Goal: Use online tool/utility: Utilize a website feature to perform a specific function

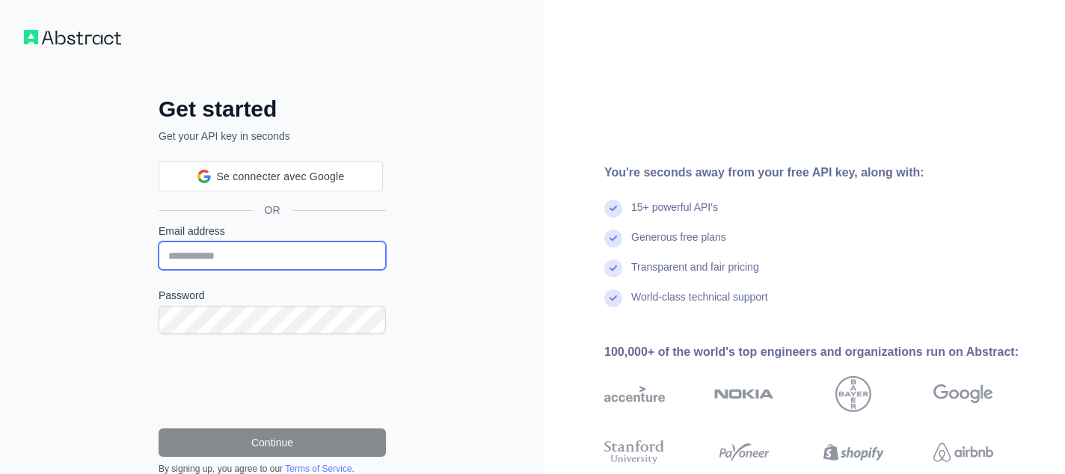
type input "**********"
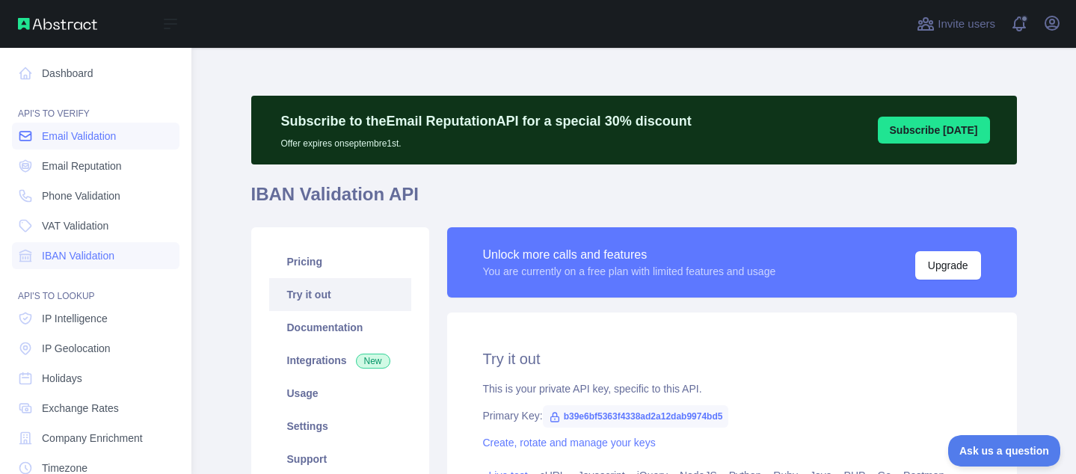
click at [79, 132] on span "Email Validation" at bounding box center [79, 136] width 74 height 15
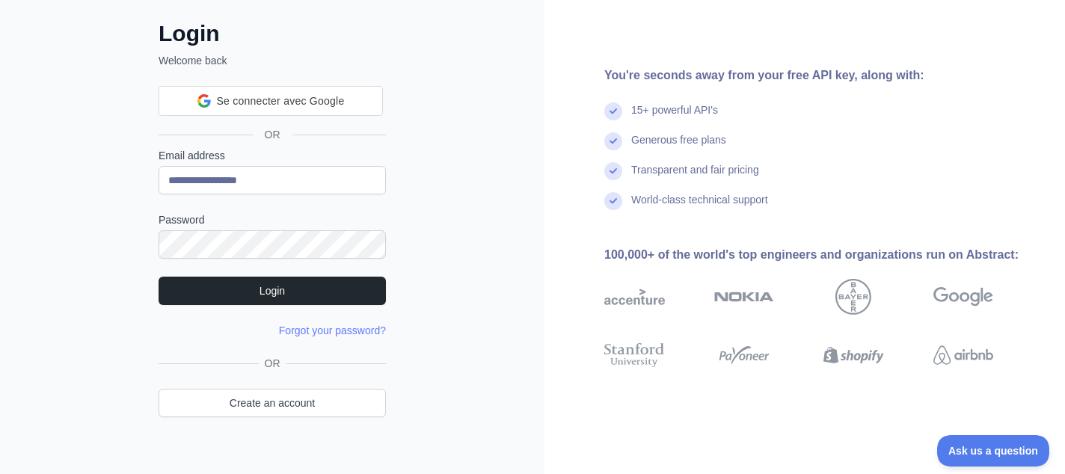
scroll to position [96, 0]
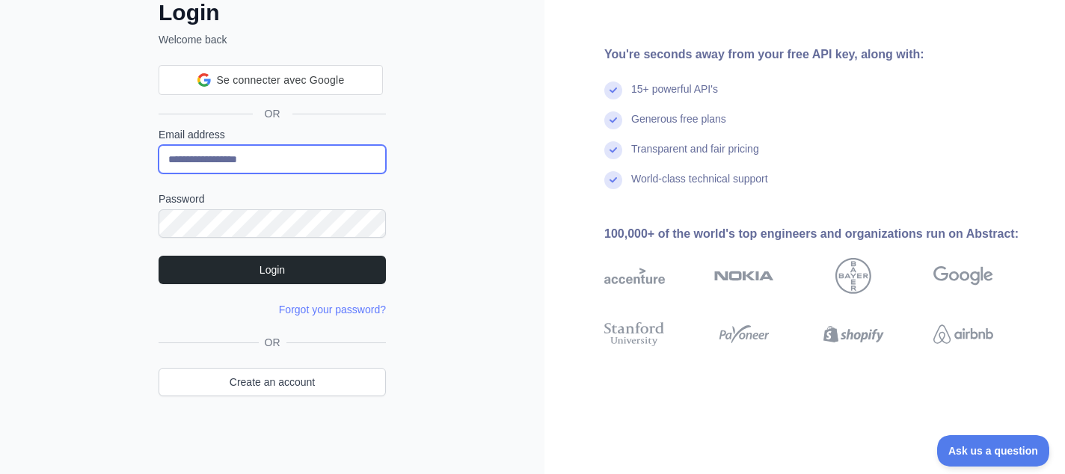
click at [320, 156] on input "**********" at bounding box center [272, 159] width 227 height 28
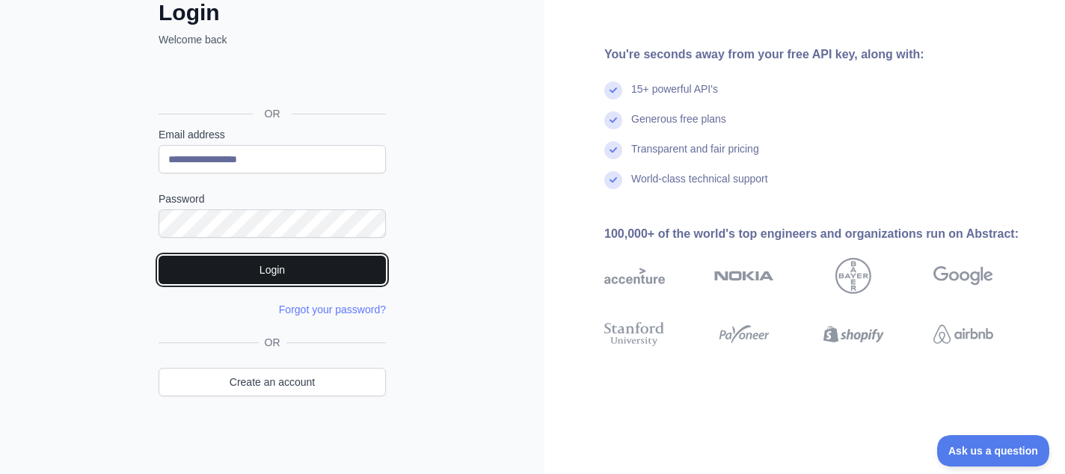
click at [301, 274] on button "Login" at bounding box center [272, 270] width 227 height 28
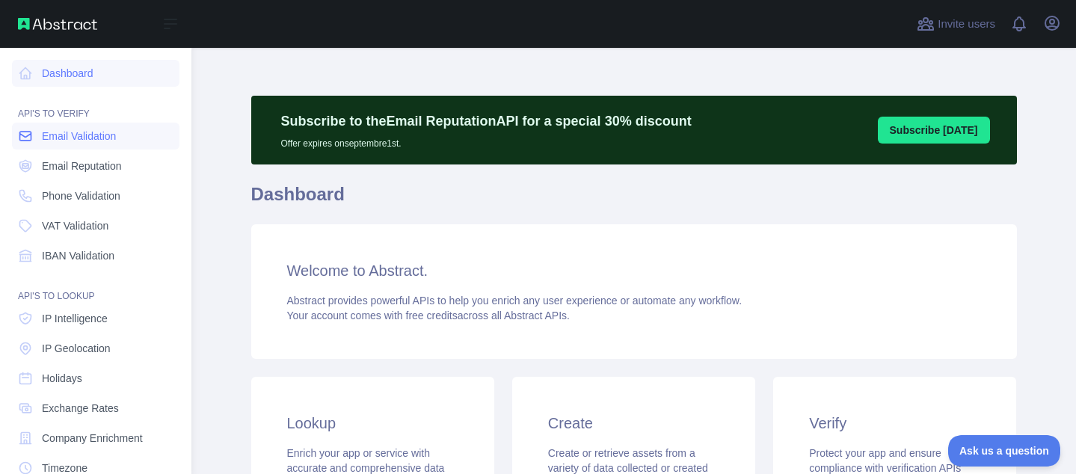
click at [46, 141] on span "Email Validation" at bounding box center [79, 136] width 74 height 15
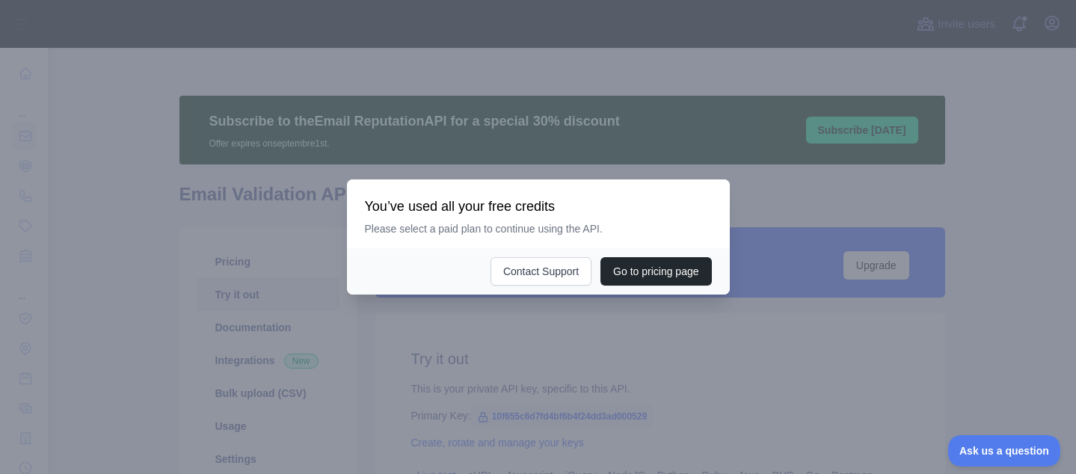
click at [625, 315] on div at bounding box center [538, 237] width 1076 height 474
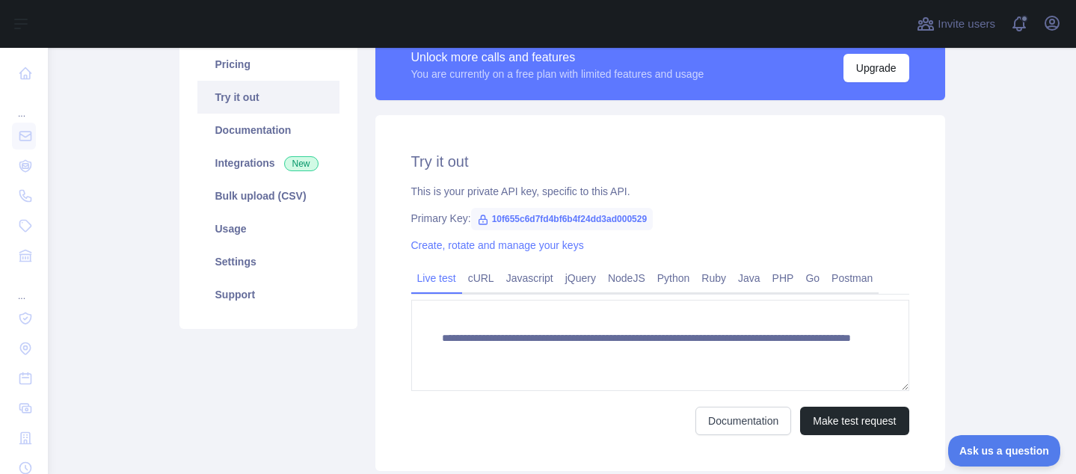
scroll to position [150, 0]
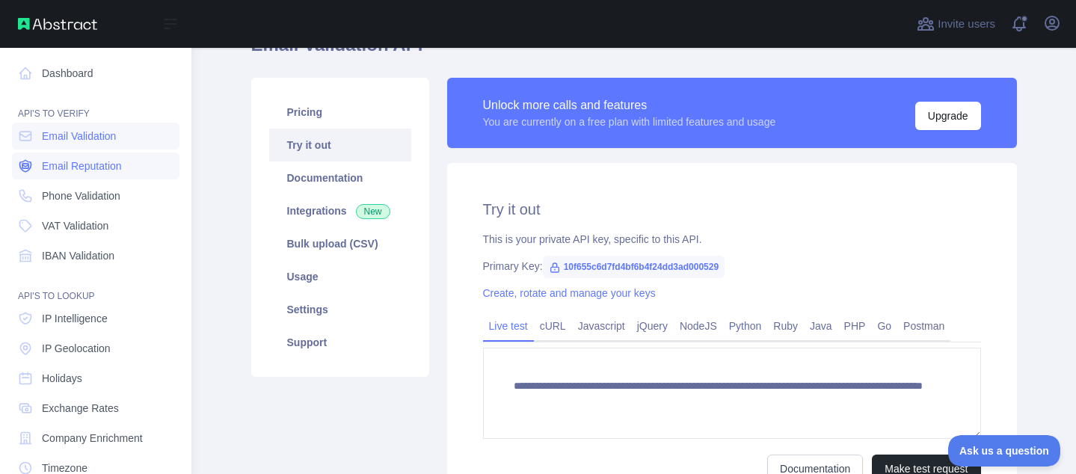
click at [25, 166] on icon at bounding box center [25, 166] width 6 height 4
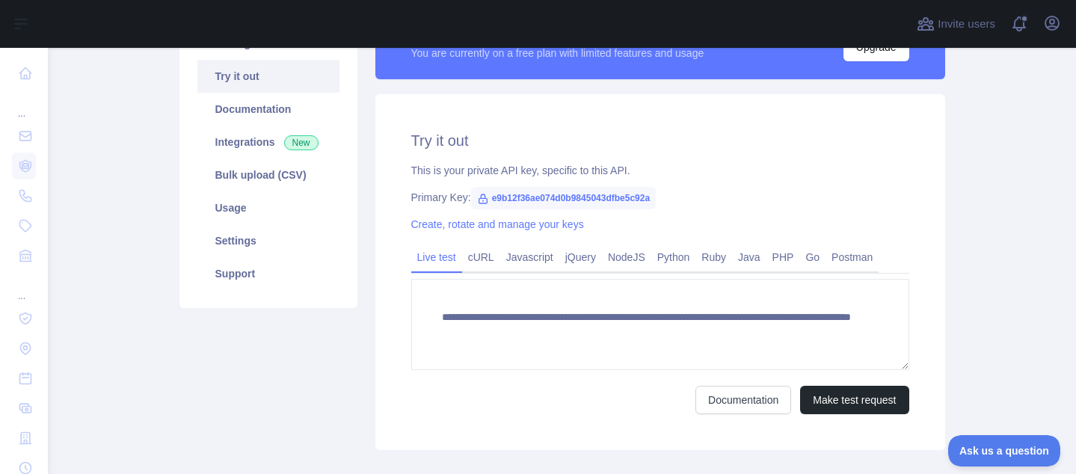
scroll to position [224, 0]
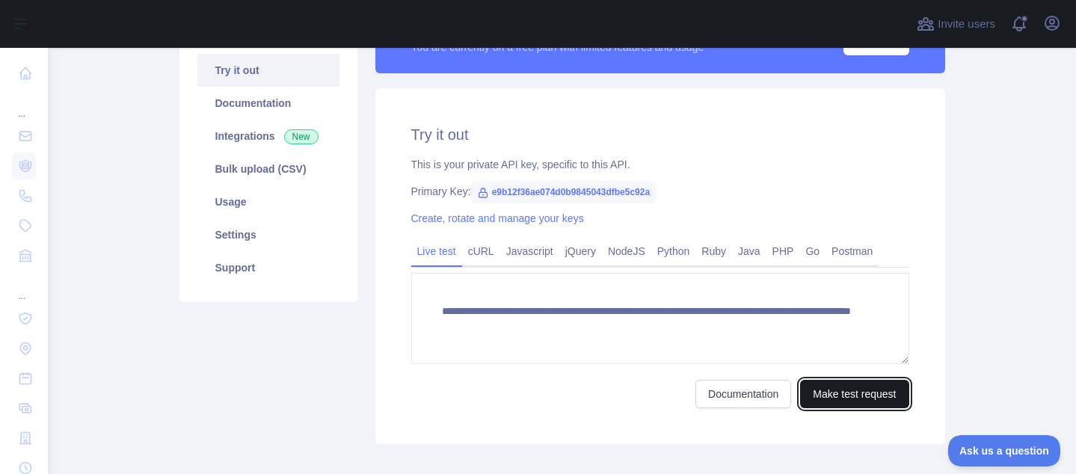
click at [854, 400] on button "Make test request" at bounding box center [854, 394] width 108 height 28
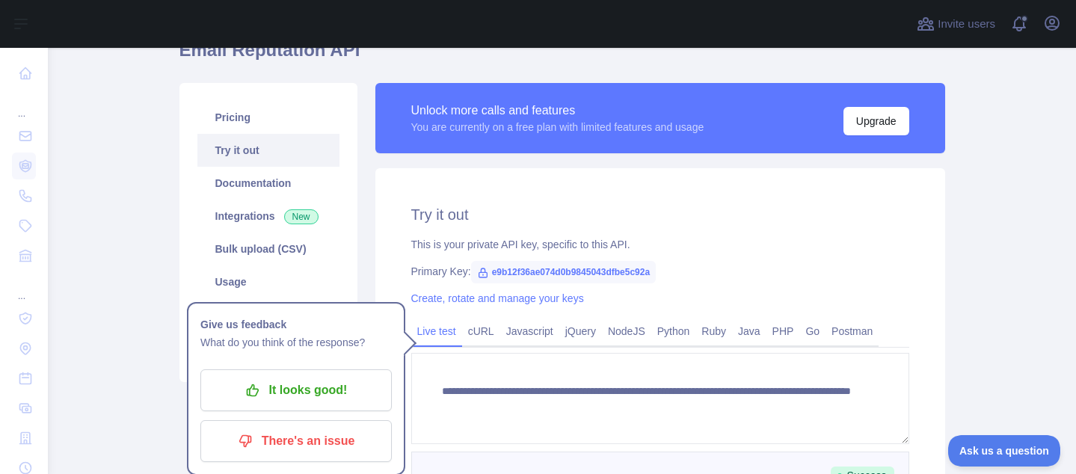
scroll to position [150, 0]
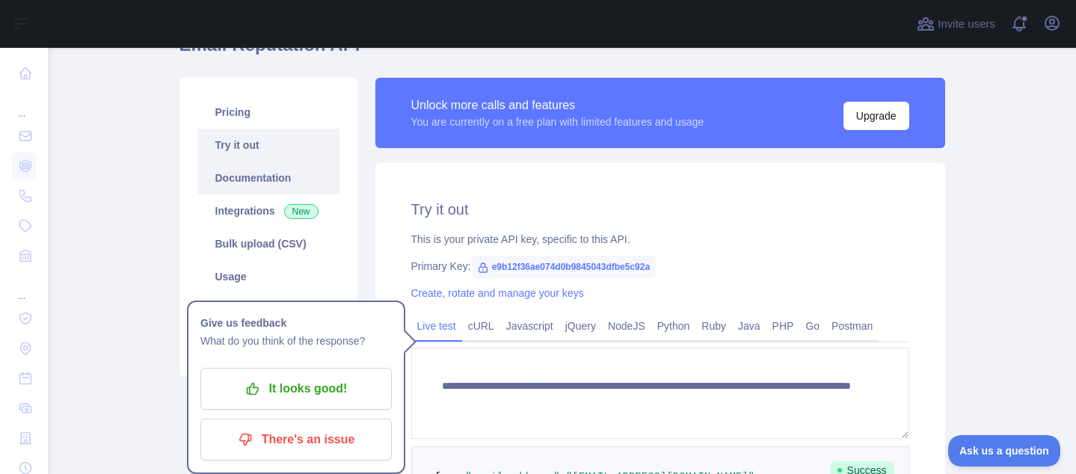
click at [257, 184] on link "Documentation" at bounding box center [268, 178] width 142 height 33
click at [266, 115] on link "Pricing" at bounding box center [268, 112] width 142 height 33
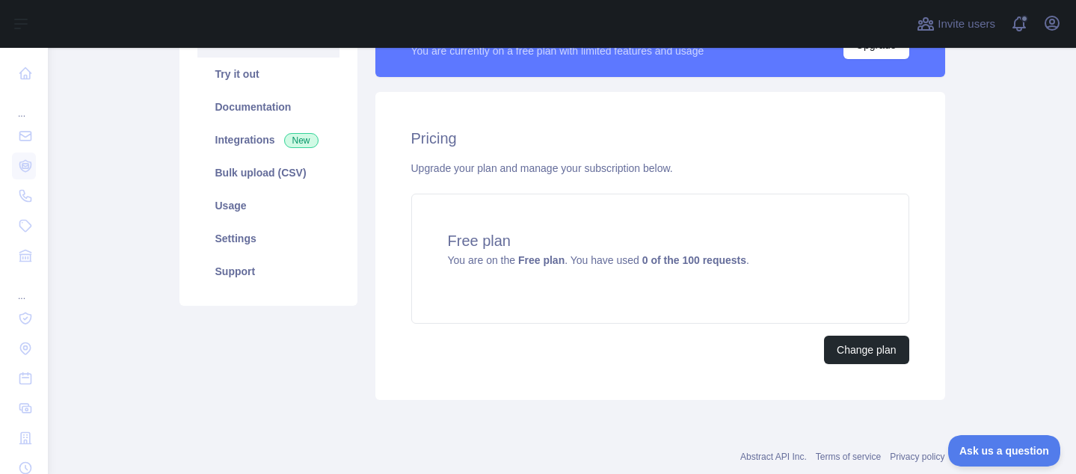
scroll to position [224, 0]
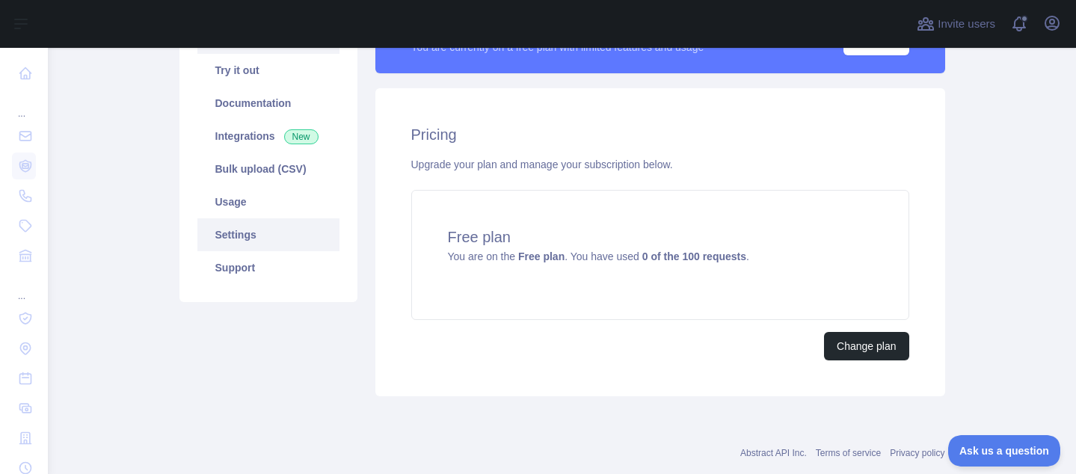
click at [284, 222] on link "Settings" at bounding box center [268, 234] width 142 height 33
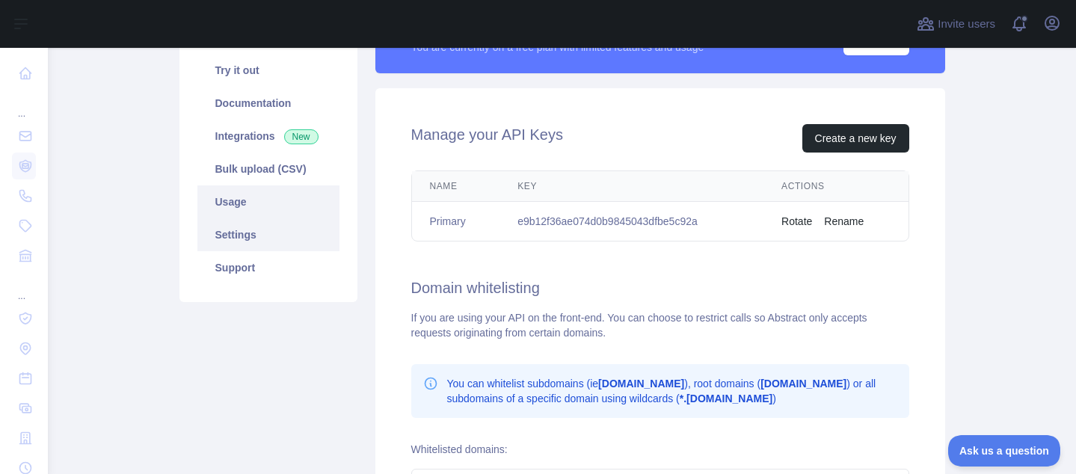
click at [284, 203] on link "Usage" at bounding box center [268, 201] width 142 height 33
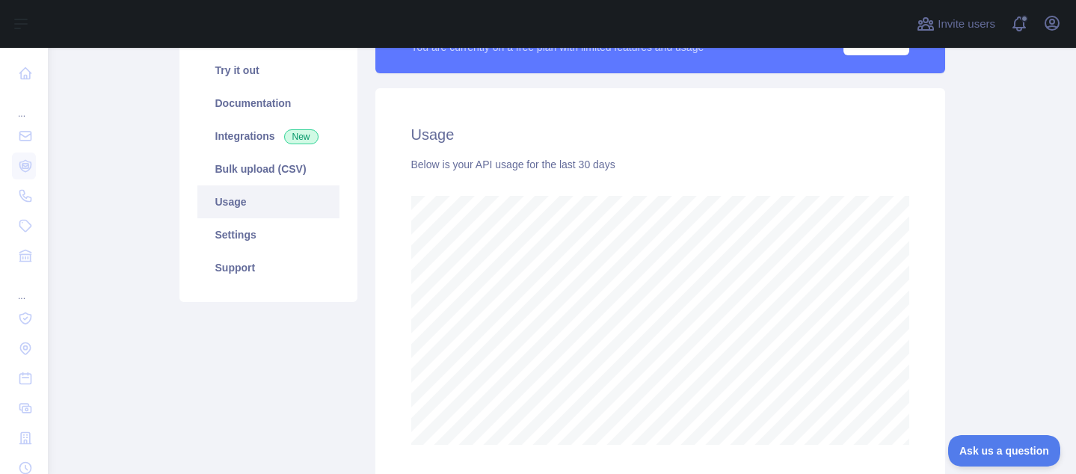
scroll to position [426, 1017]
click at [287, 218] on link "Usage" at bounding box center [268, 201] width 142 height 33
click at [275, 225] on link "Settings" at bounding box center [268, 234] width 142 height 33
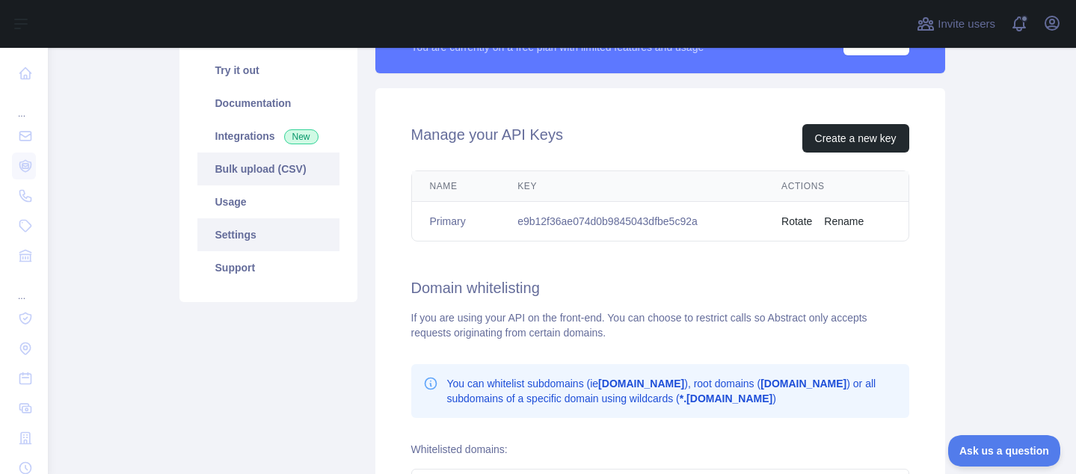
click at [273, 172] on link "Bulk upload (CSV)" at bounding box center [268, 169] width 142 height 33
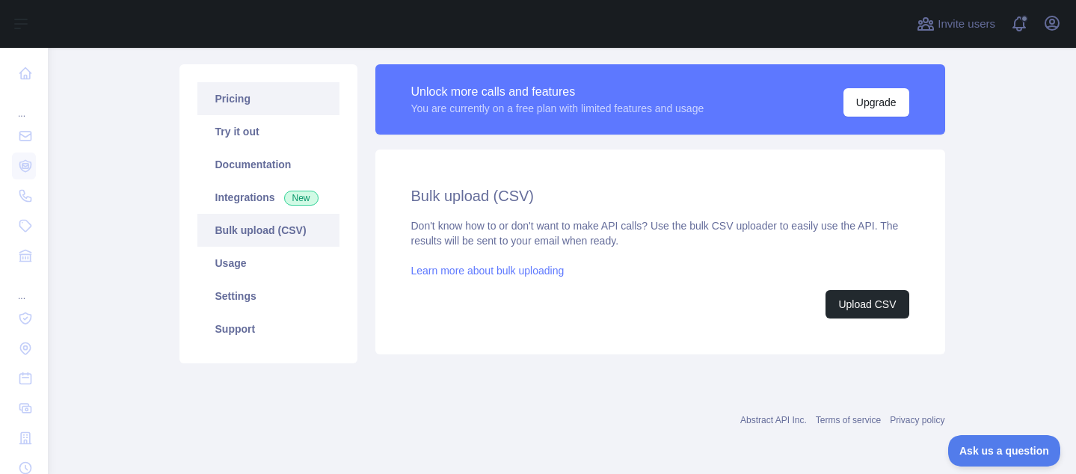
click at [260, 106] on link "Pricing" at bounding box center [268, 98] width 142 height 33
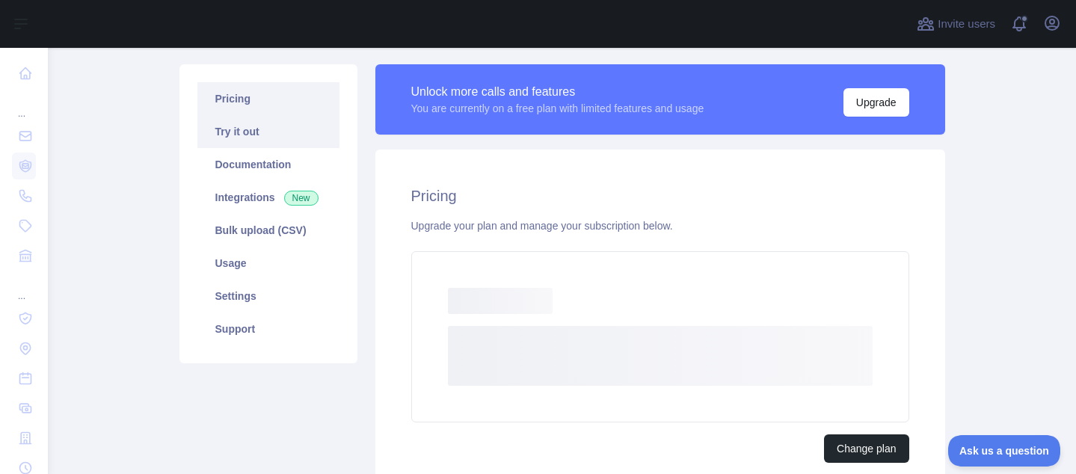
click at [251, 128] on link "Try it out" at bounding box center [268, 131] width 142 height 33
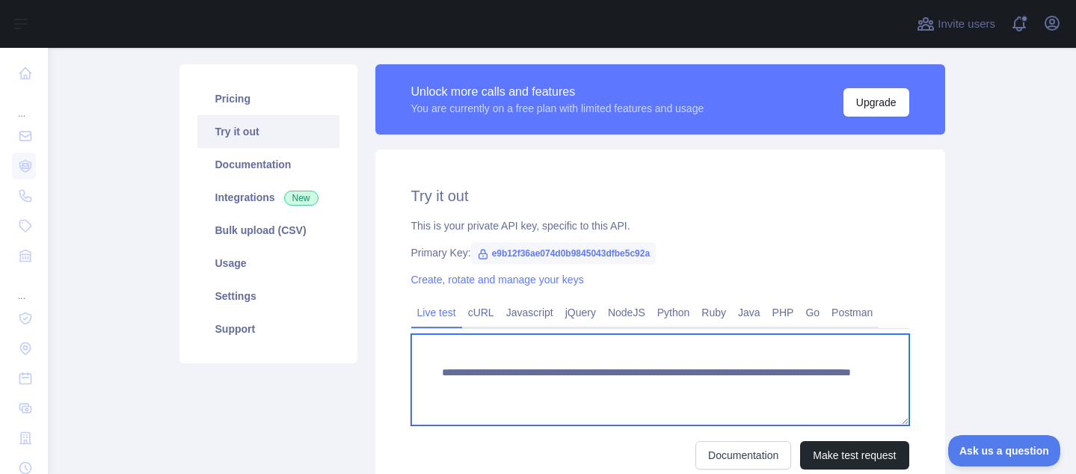
drag, startPoint x: 797, startPoint y: 387, endPoint x: 693, endPoint y: 387, distance: 104.0
click at [693, 387] on textarea "**********" at bounding box center [660, 379] width 498 height 91
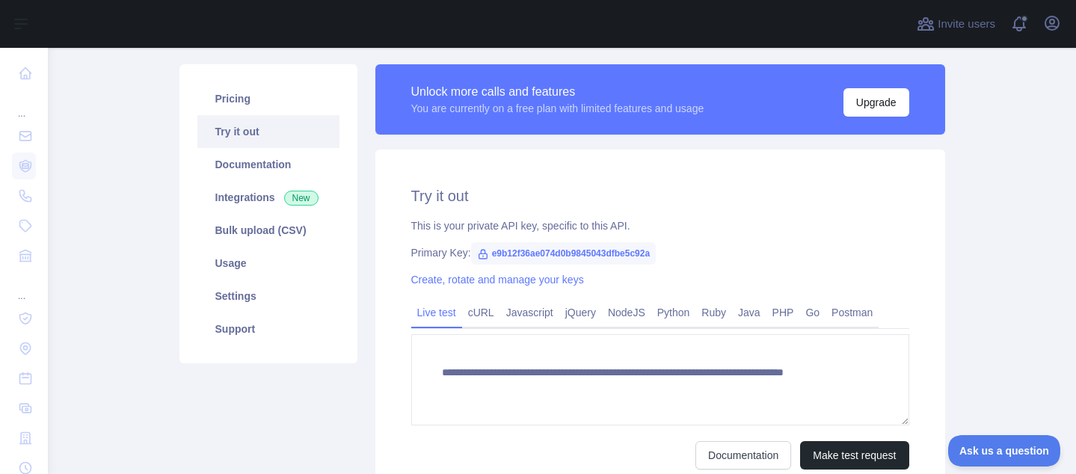
click at [859, 275] on div "Create, rotate and manage your keys" at bounding box center [660, 279] width 498 height 15
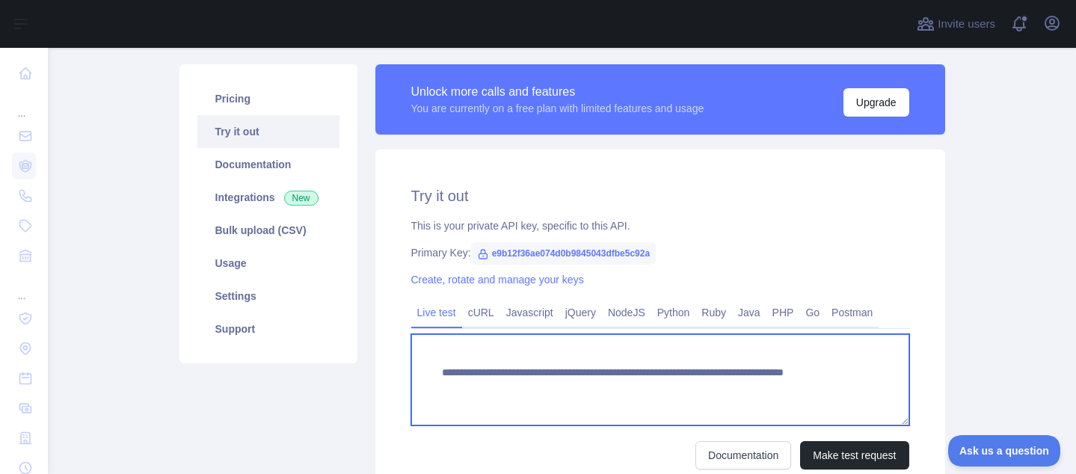
click at [708, 390] on textarea "**********" at bounding box center [660, 379] width 498 height 91
paste textarea "**********"
type textarea "**********"
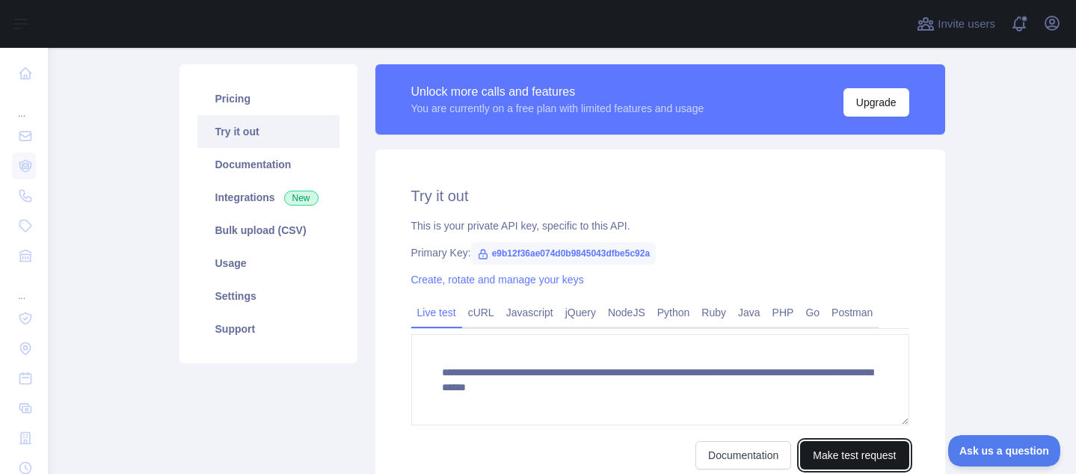
click at [822, 453] on button "Make test request" at bounding box center [854, 455] width 108 height 28
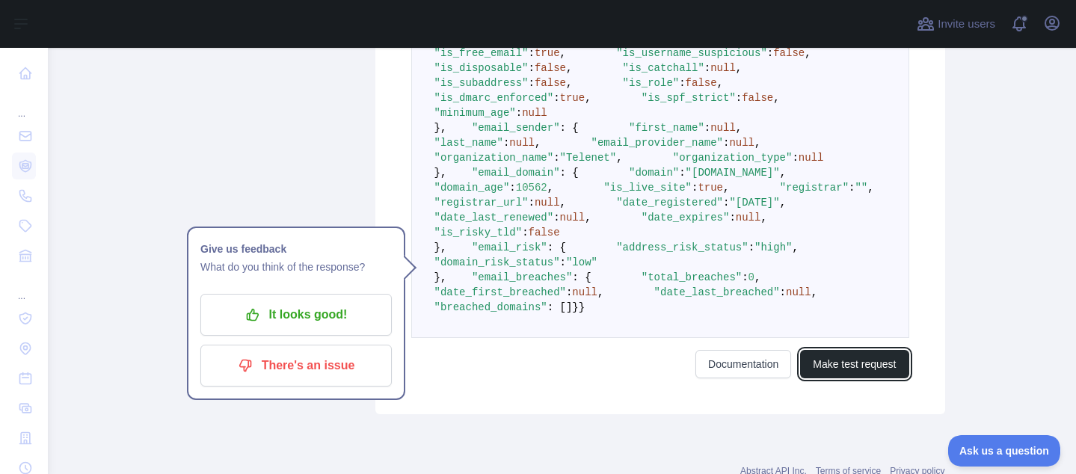
scroll to position [669, 0]
